Goal: Information Seeking & Learning: Compare options

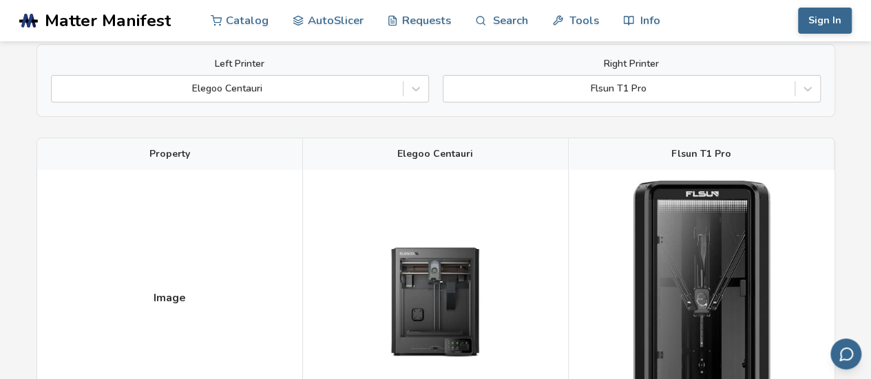
scroll to position [114, 0]
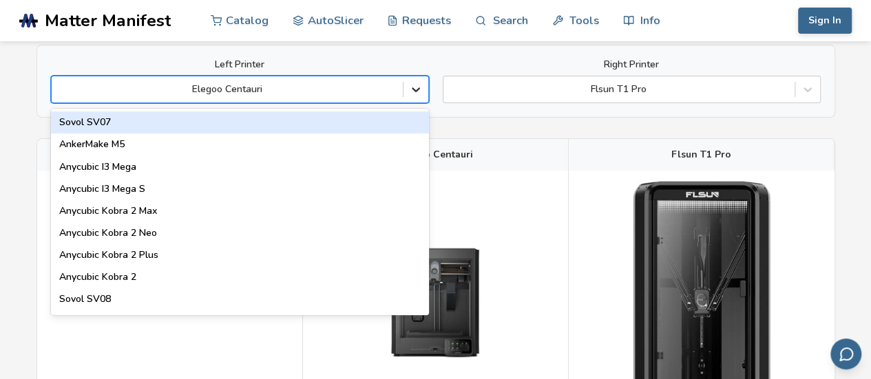
click at [409, 95] on icon at bounding box center [416, 90] width 14 height 14
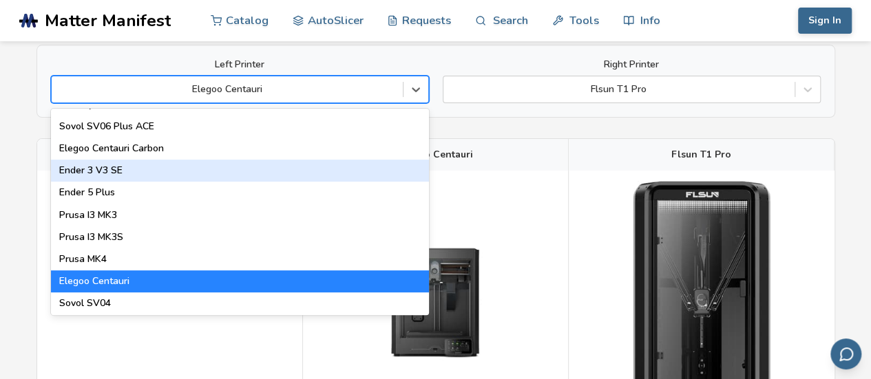
scroll to position [419, 0]
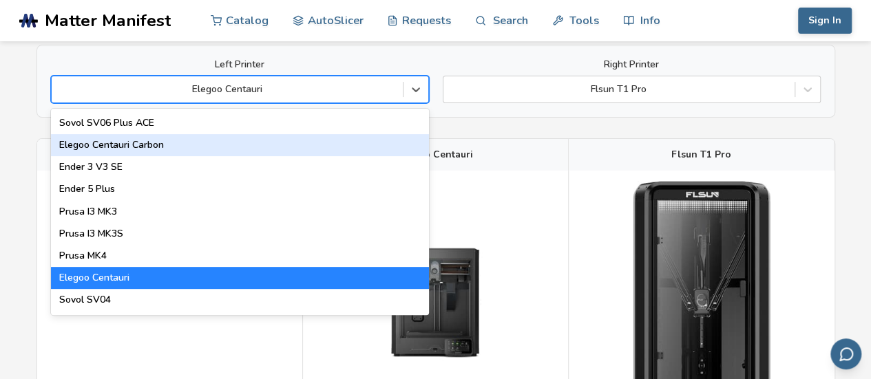
click at [160, 153] on div "Elegoo Centauri Carbon" at bounding box center [240, 145] width 378 height 22
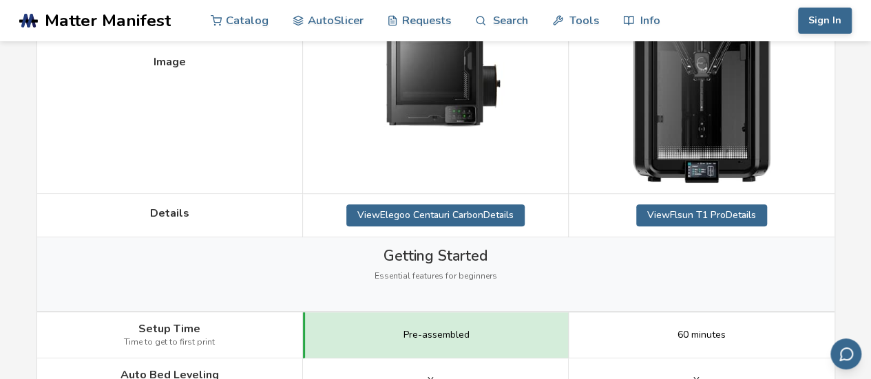
scroll to position [352, 0]
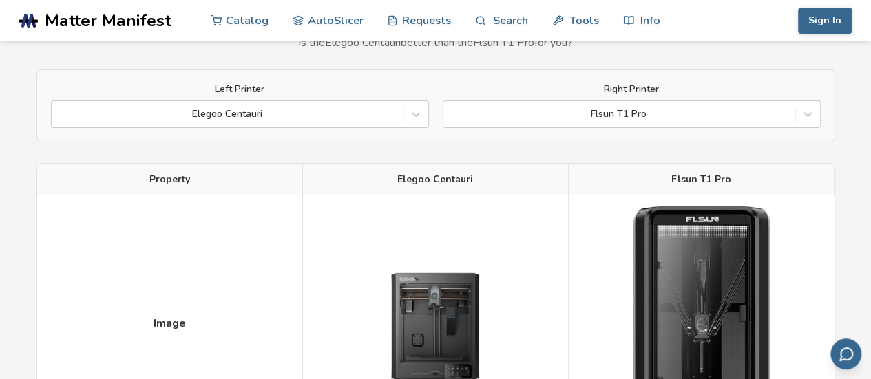
scroll to position [87, 0]
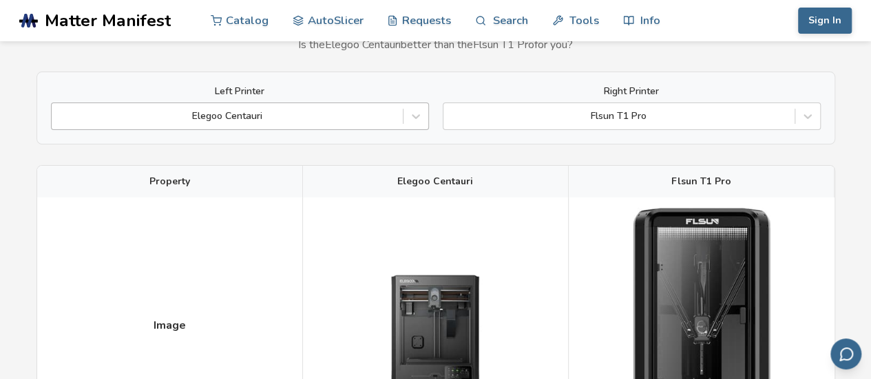
click at [214, 103] on div "Elegoo Centauri" at bounding box center [240, 117] width 378 height 28
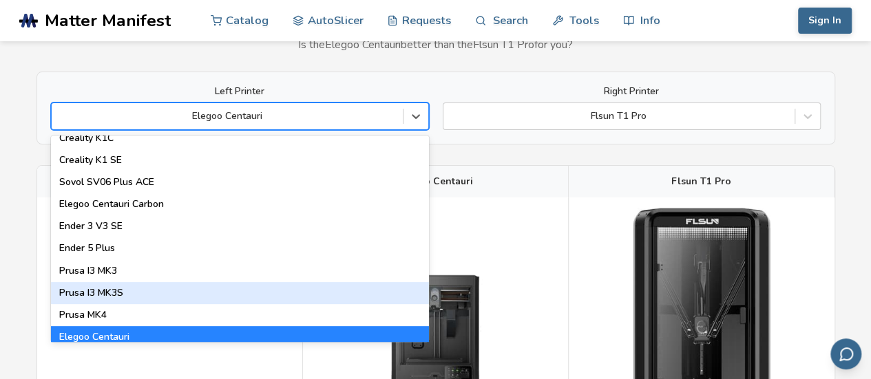
scroll to position [386, 0]
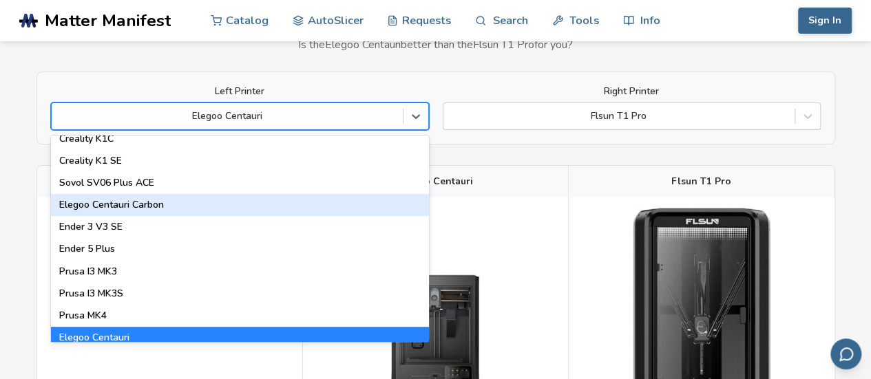
click at [146, 205] on div "Elegoo Centauri Carbon" at bounding box center [240, 205] width 378 height 22
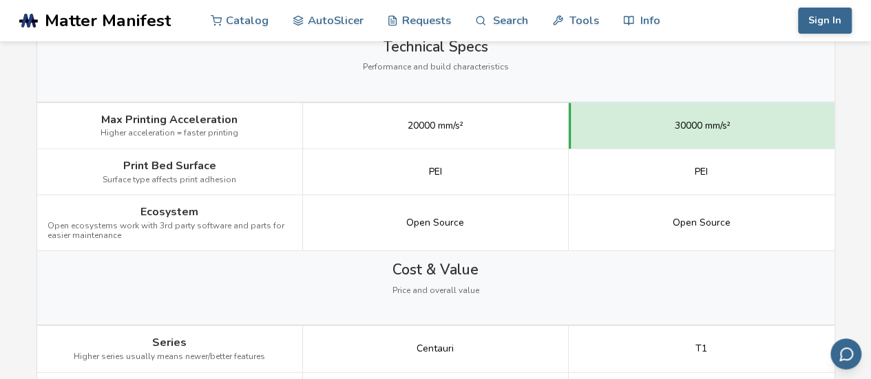
scroll to position [1844, 0]
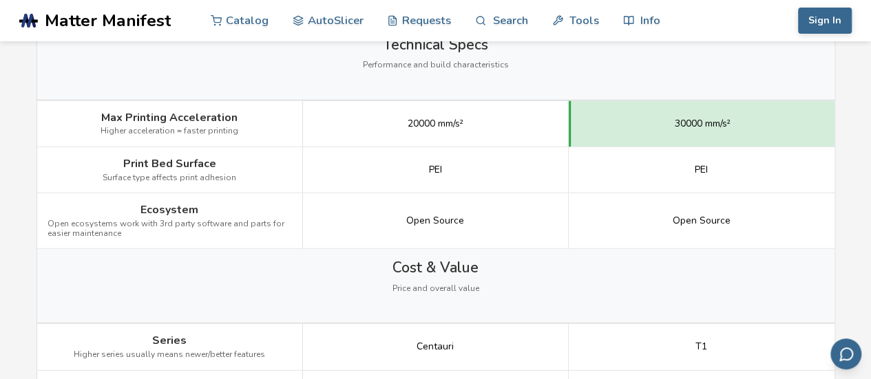
click at [146, 205] on span "Ecosystem" at bounding box center [169, 210] width 58 height 12
click at [86, 199] on div "Ecosystem Open ecosystems work with 3rd party software and parts for easier mai…" at bounding box center [170, 222] width 266 height 56
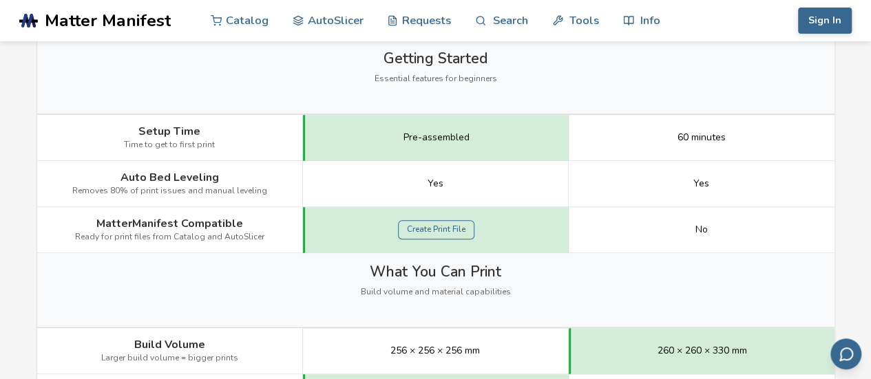
scroll to position [557, 0]
